Goal: Navigation & Orientation: Find specific page/section

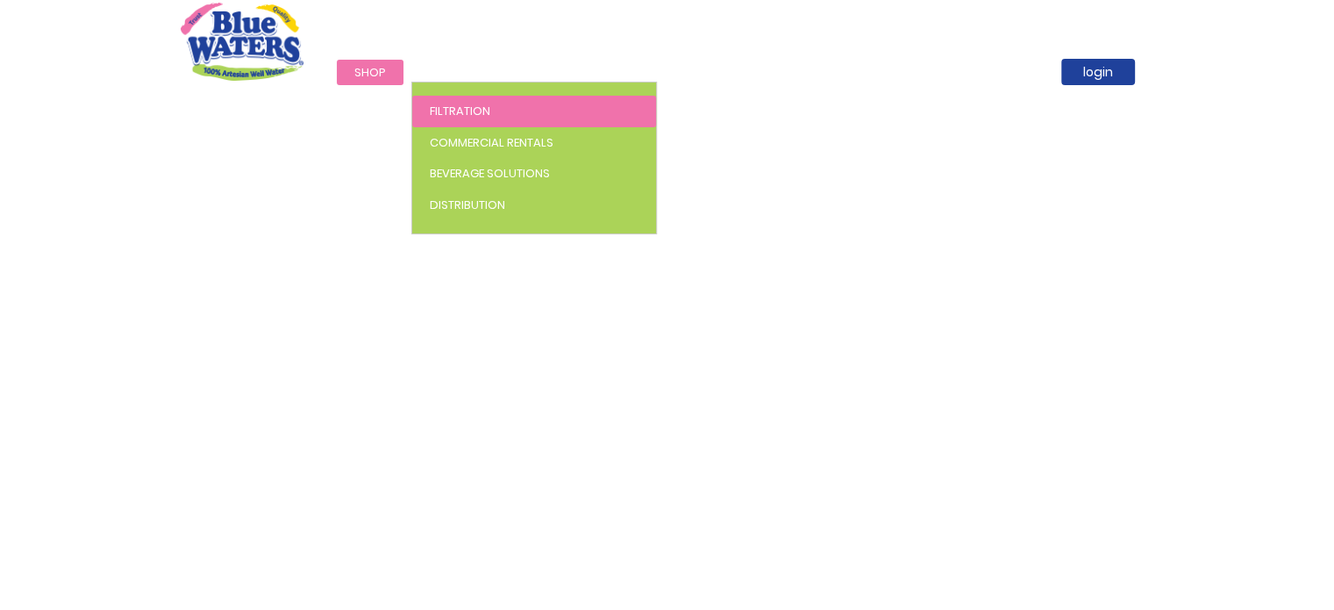
click at [453, 103] on span "Filtration" at bounding box center [460, 111] width 61 height 17
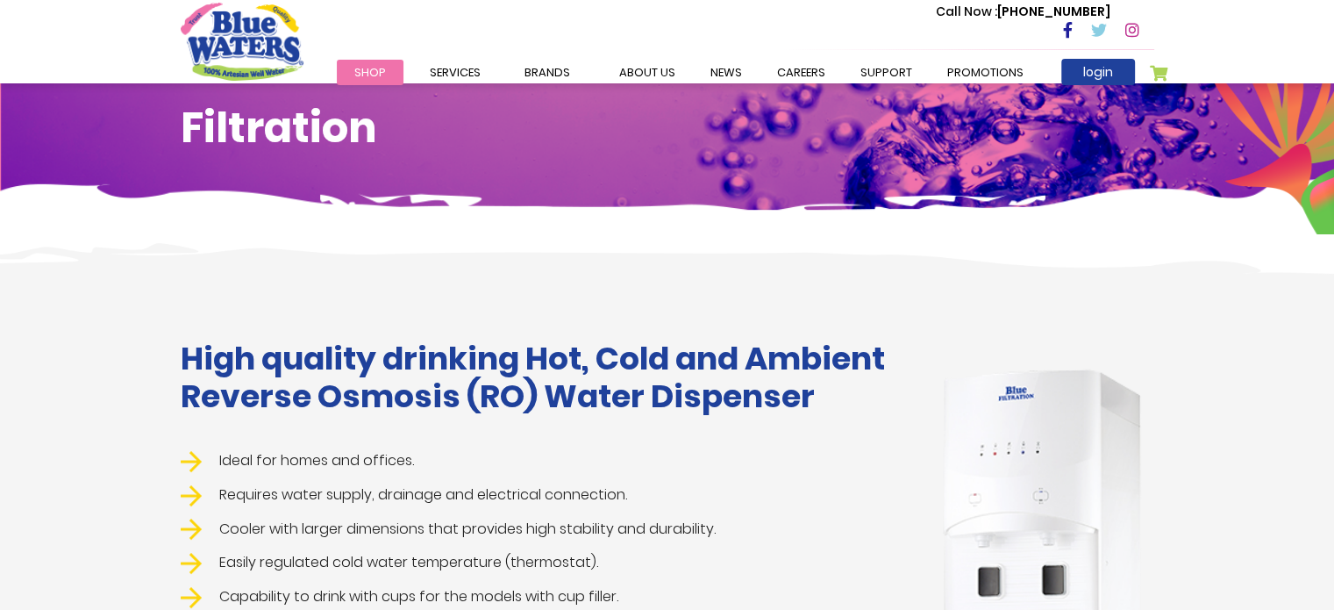
scroll to position [263, 0]
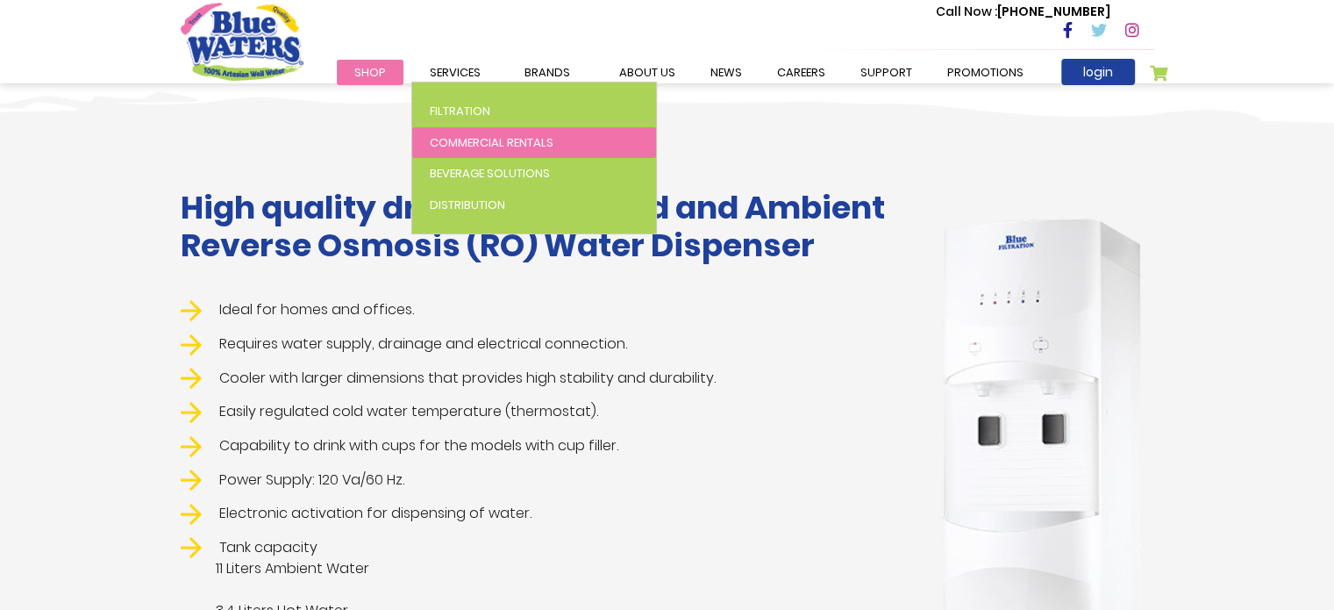
click at [460, 134] on span "Commercial Rentals" at bounding box center [492, 142] width 124 height 17
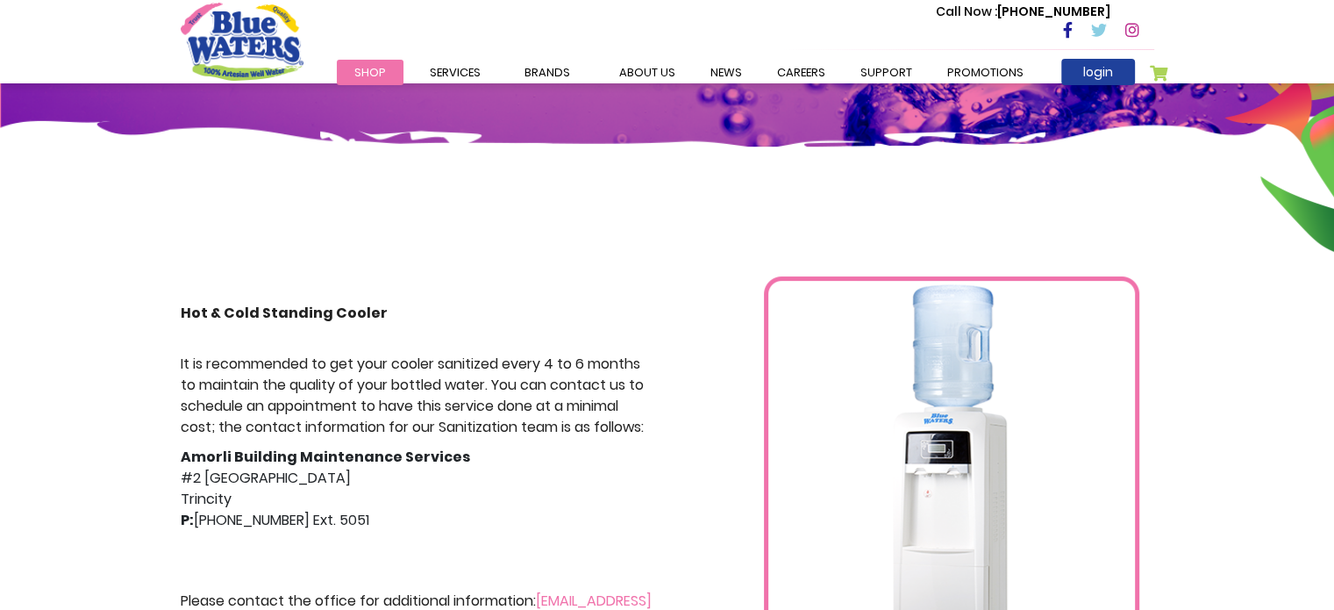
scroll to position [263, 0]
